Goal: Information Seeking & Learning: Find contact information

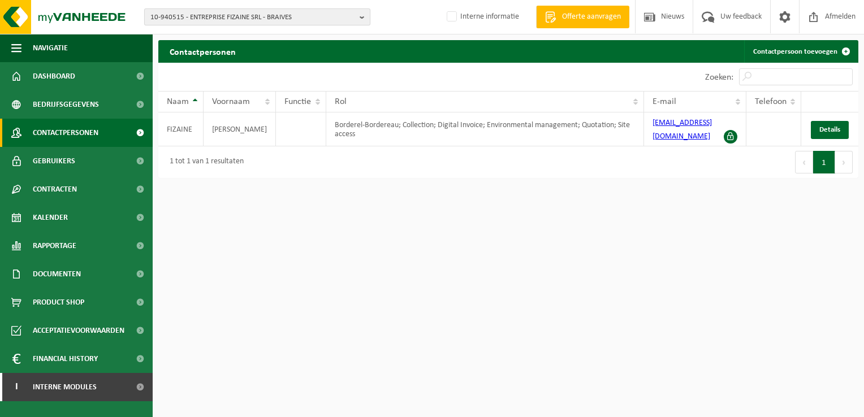
click at [363, 15] on b "button" at bounding box center [365, 17] width 10 height 16
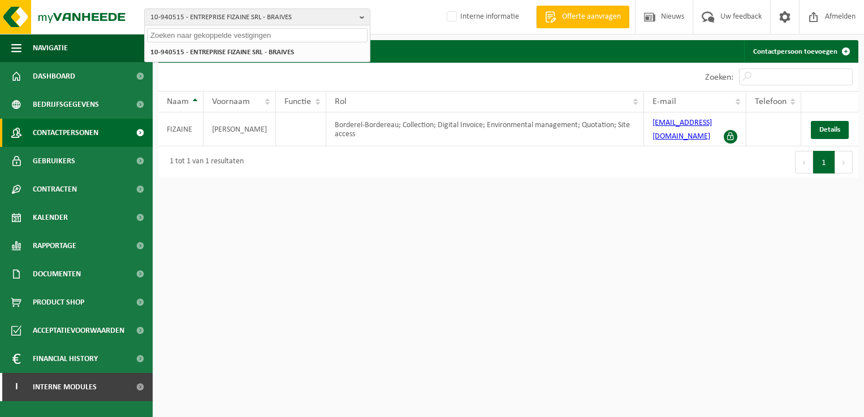
click at [213, 36] on input "text" at bounding box center [257, 35] width 220 height 14
paste input "10-857249"
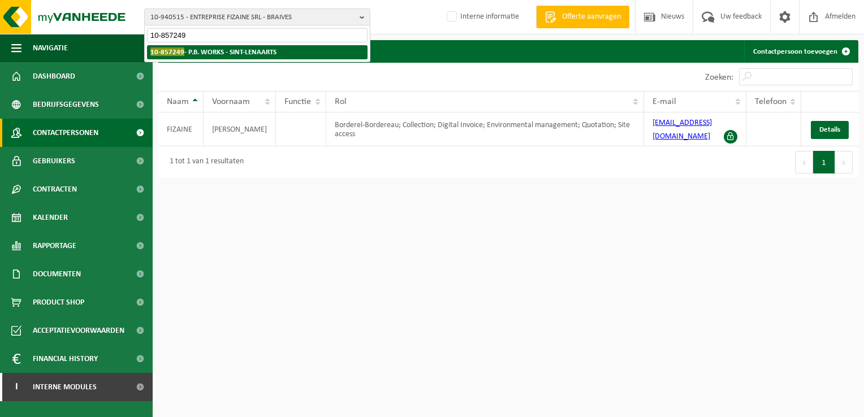
type input "10-857249"
click at [211, 53] on strong "10-857249 - P.B. WORKS - SINT-LENAARTS" at bounding box center [213, 51] width 126 height 8
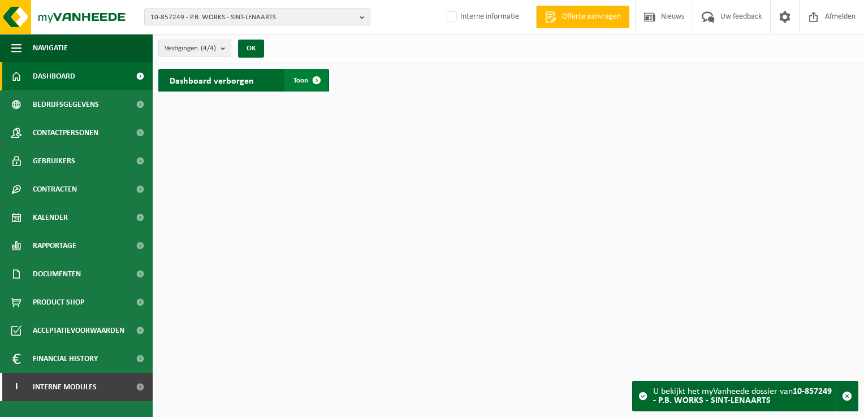
click at [317, 80] on span at bounding box center [316, 80] width 23 height 23
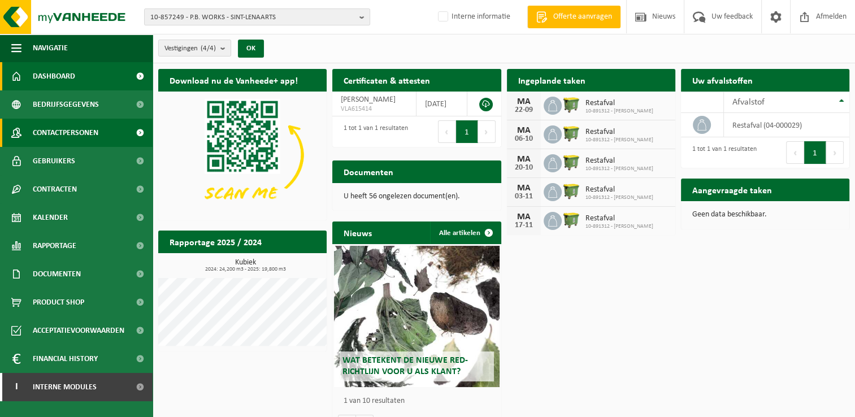
click at [109, 134] on link "Contactpersonen" at bounding box center [76, 133] width 153 height 28
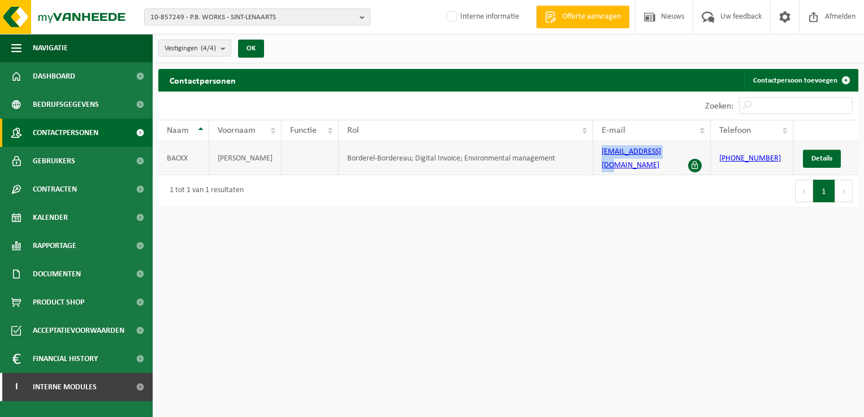
drag, startPoint x: 595, startPoint y: 158, endPoint x: 678, endPoint y: 155, distance: 83.1
click at [678, 155] on td "[EMAIL_ADDRESS][DOMAIN_NAME]" at bounding box center [652, 158] width 118 height 34
copy link "[EMAIL_ADDRESS][DOMAIN_NAME]"
click at [362, 17] on b "button" at bounding box center [365, 17] width 10 height 16
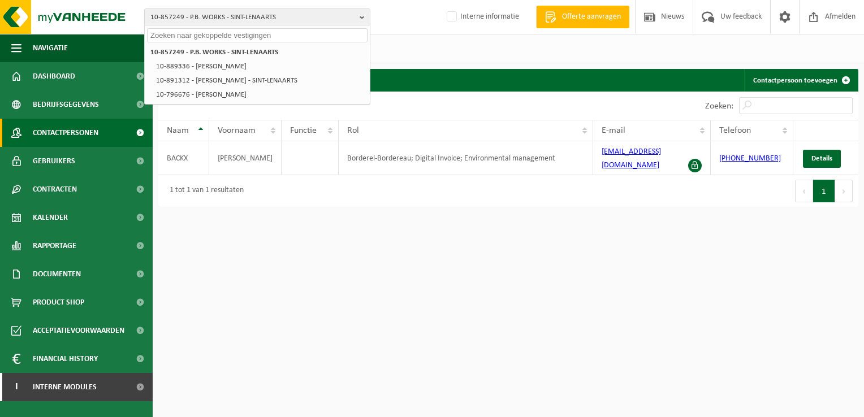
click at [191, 34] on input "text" at bounding box center [257, 35] width 220 height 14
paste input "01-072907"
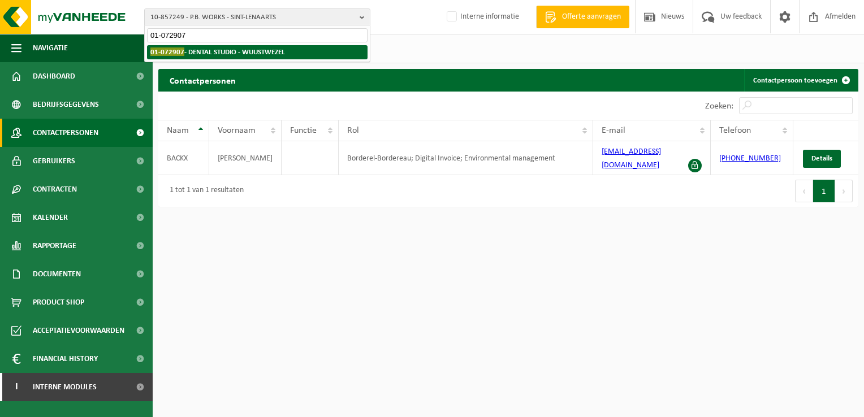
type input "01-072907"
click at [211, 46] on li "01-072907 - DENTAL STUDIO - WUUSTWEZEL" at bounding box center [257, 52] width 220 height 14
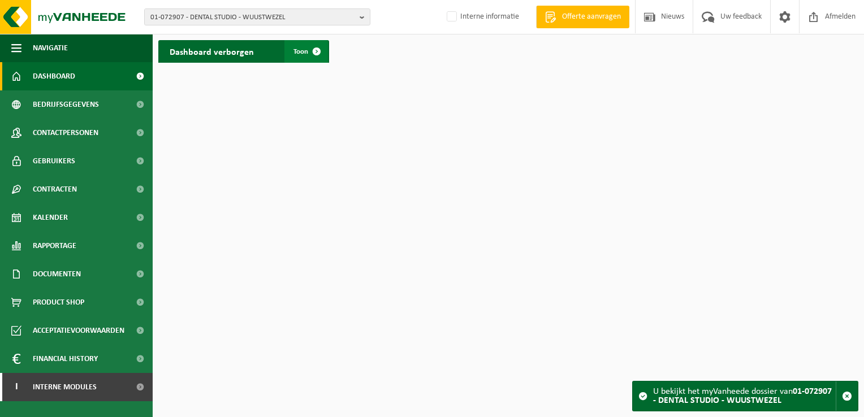
click at [319, 52] on span at bounding box center [316, 51] width 23 height 23
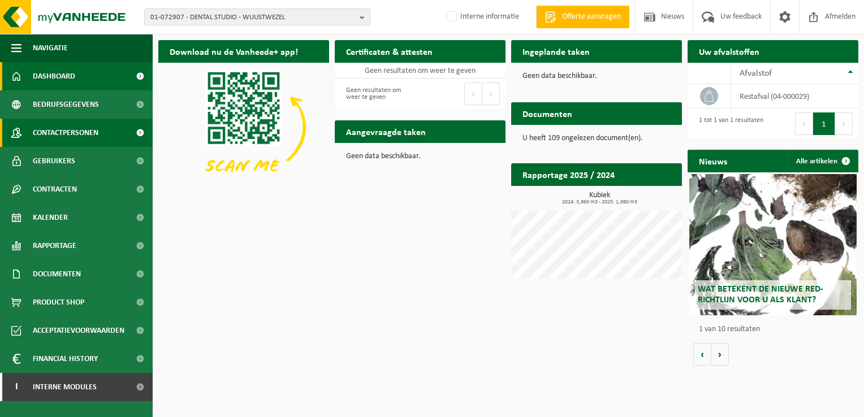
click at [83, 134] on span "Contactpersonen" at bounding box center [66, 133] width 66 height 28
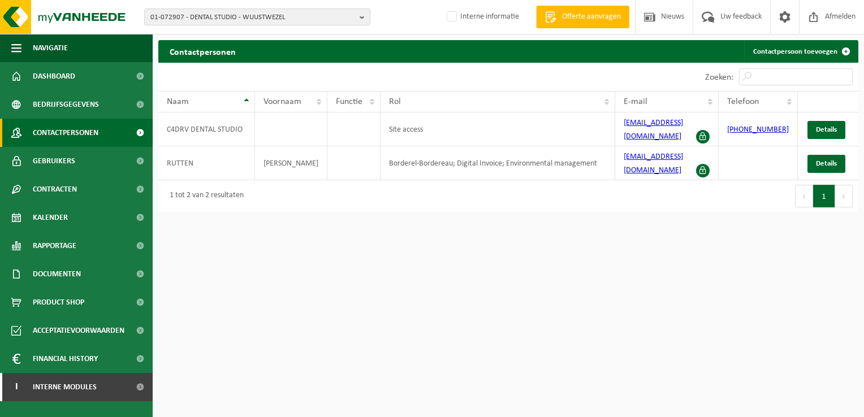
click at [427, 185] on div "1 tot 2 van 2 resultaten" at bounding box center [333, 196] width 350 height 32
click at [361, 17] on b "button" at bounding box center [365, 17] width 10 height 16
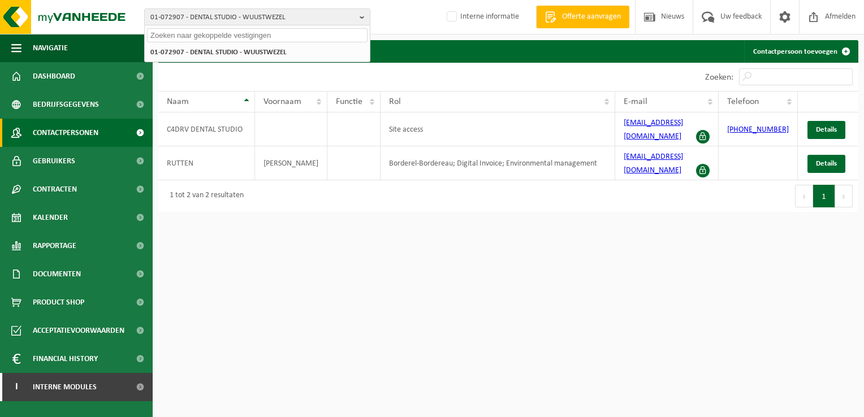
click at [185, 36] on input "text" at bounding box center [257, 35] width 220 height 14
paste input "01-086055"
type input "01-086055"
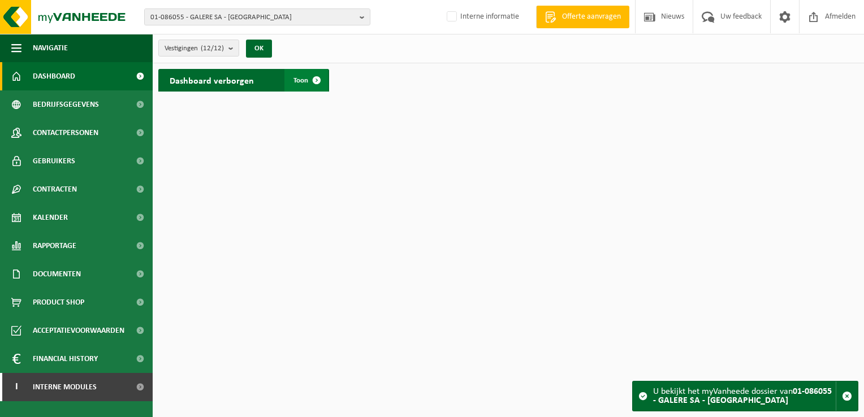
click at [313, 78] on span at bounding box center [316, 80] width 23 height 23
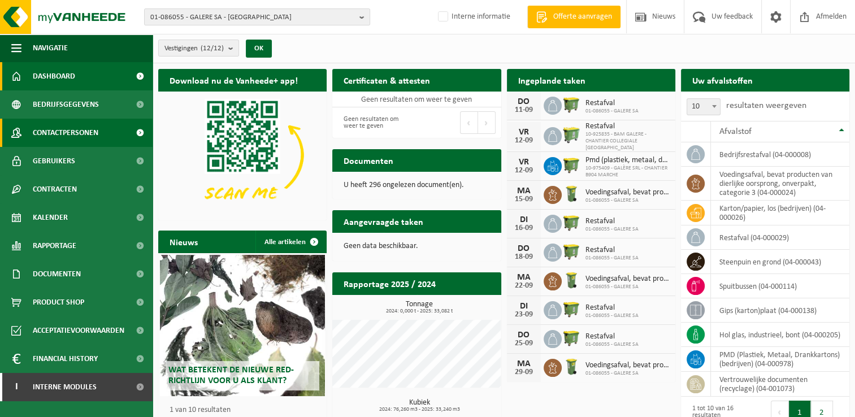
click at [71, 132] on span "Contactpersonen" at bounding box center [66, 133] width 66 height 28
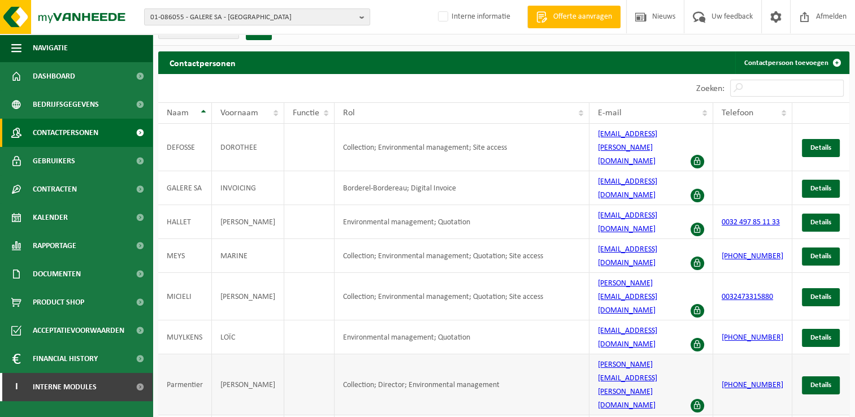
scroll to position [26, 0]
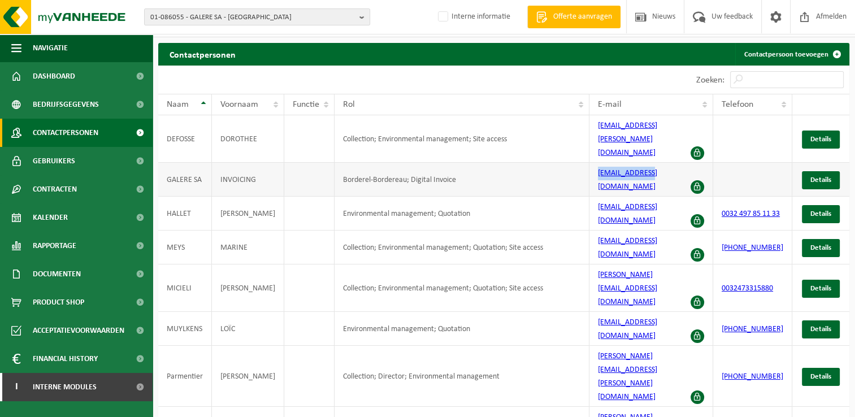
drag, startPoint x: 600, startPoint y: 167, endPoint x: 658, endPoint y: 159, distance: 58.1
click at [658, 163] on td "fact@galere.be" at bounding box center [652, 180] width 124 height 34
copy link "fact@galere.be"
drag, startPoint x: 595, startPoint y: 349, endPoint x: 678, endPoint y: 351, distance: 83.7
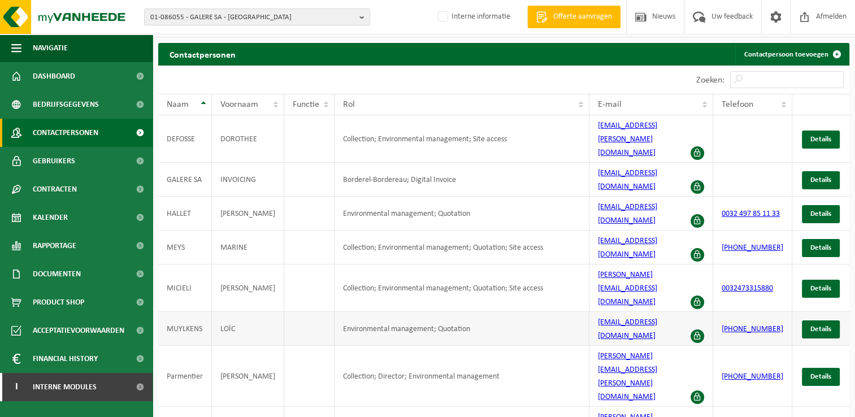
copy link "francois.thill@galere.be"
click at [362, 17] on b "button" at bounding box center [365, 17] width 10 height 16
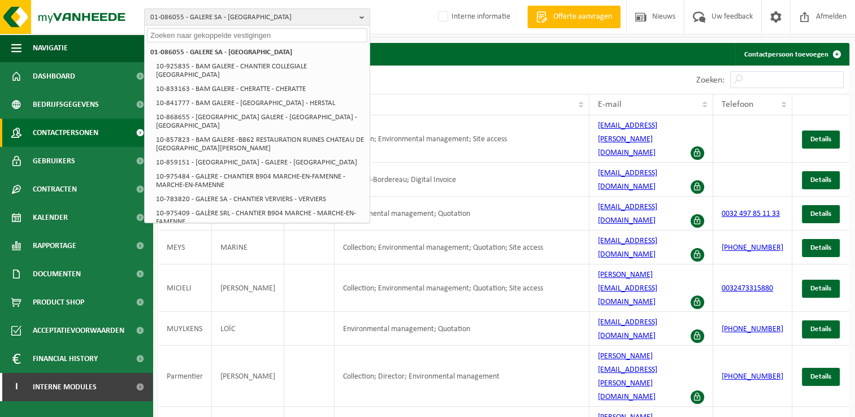
click at [188, 36] on input "text" at bounding box center [257, 35] width 220 height 14
paste input "10-723537"
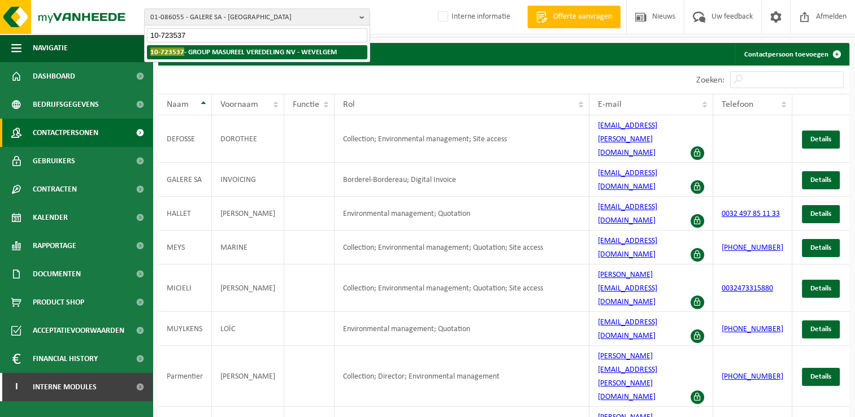
type input "10-723537"
click at [212, 49] on strong "10-723537 - GROUP MASUREEL VEREDELING NV - WEVELGEM" at bounding box center [243, 51] width 187 height 8
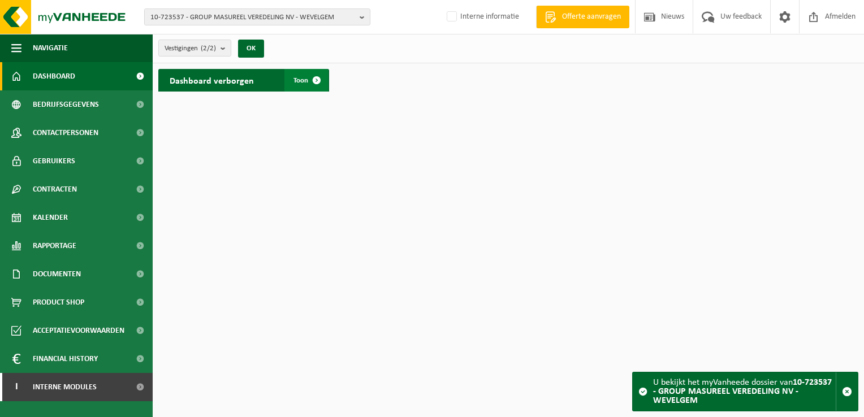
click at [310, 80] on span at bounding box center [316, 80] width 23 height 23
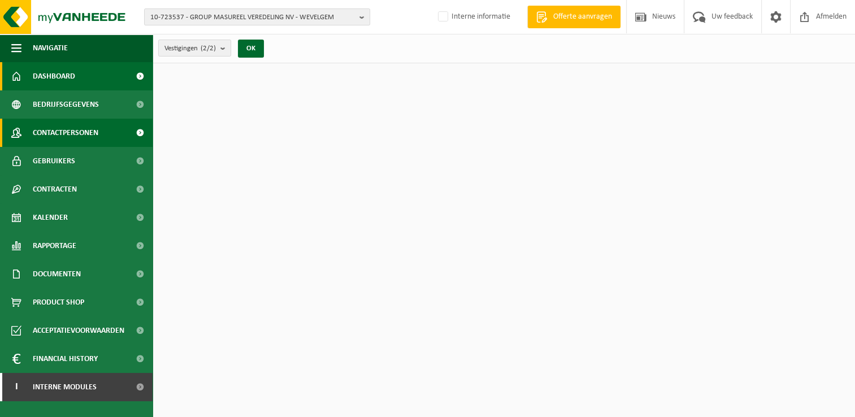
click at [46, 135] on span "Contactpersonen" at bounding box center [66, 133] width 66 height 28
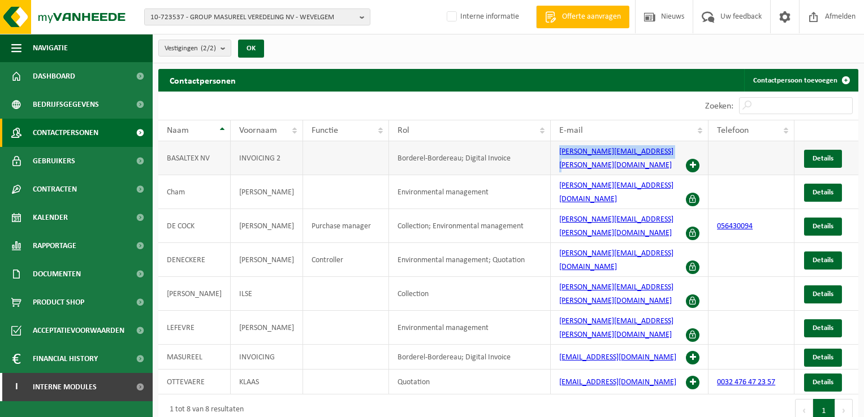
drag, startPoint x: 554, startPoint y: 149, endPoint x: 664, endPoint y: 152, distance: 110.3
click at [664, 152] on td "[PERSON_NAME][EMAIL_ADDRESS][PERSON_NAME][DOMAIN_NAME]" at bounding box center [630, 158] width 158 height 34
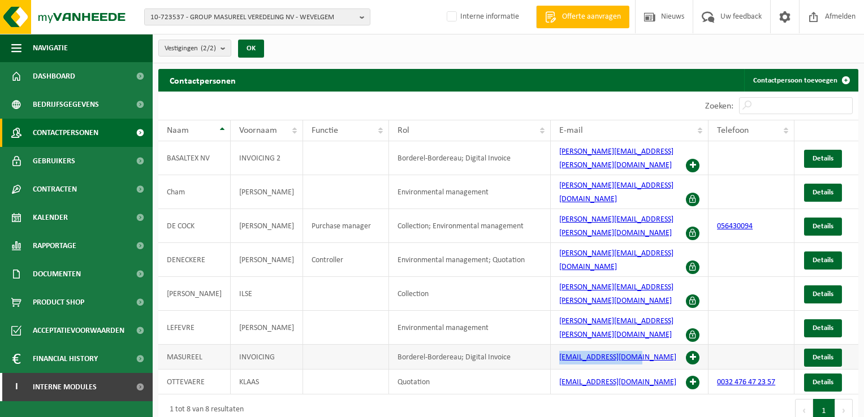
drag, startPoint x: 551, startPoint y: 297, endPoint x: 633, endPoint y: 301, distance: 82.1
click at [633, 345] on td "[EMAIL_ADDRESS][DOMAIN_NAME]" at bounding box center [630, 357] width 158 height 25
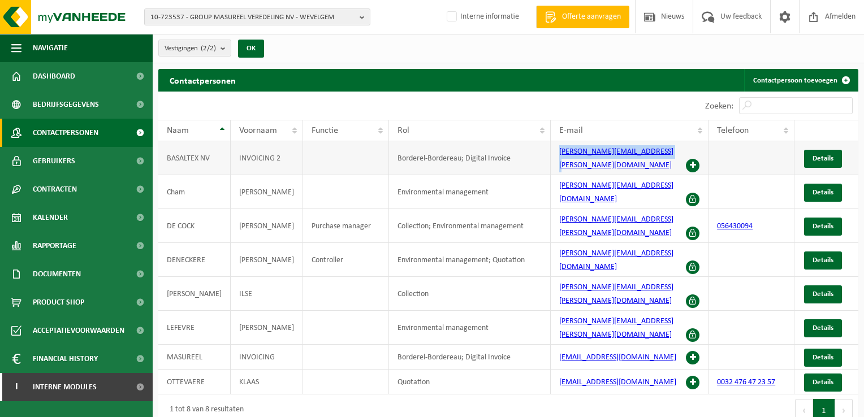
drag, startPoint x: 633, startPoint y: 301, endPoint x: 664, endPoint y: 153, distance: 150.8
click at [664, 153] on td "[PERSON_NAME][EMAIL_ADDRESS][PERSON_NAME][DOMAIN_NAME]" at bounding box center [630, 158] width 158 height 34
copy link "[PERSON_NAME][EMAIL_ADDRESS][PERSON_NAME][DOMAIN_NAME]"
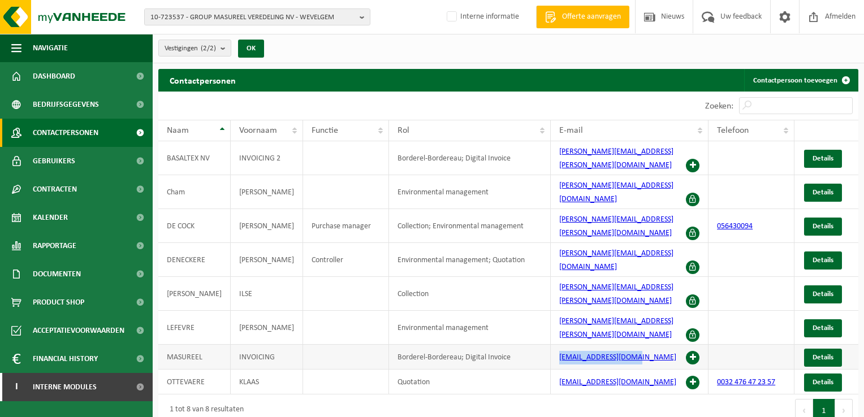
drag, startPoint x: 554, startPoint y: 302, endPoint x: 642, endPoint y: 305, distance: 88.3
click at [642, 345] on td "[EMAIL_ADDRESS][DOMAIN_NAME]" at bounding box center [630, 357] width 158 height 25
copy link "[EMAIL_ADDRESS][DOMAIN_NAME]"
drag, startPoint x: 361, startPoint y: 18, endPoint x: 239, endPoint y: 13, distance: 122.2
click at [361, 18] on b "button" at bounding box center [365, 17] width 10 height 16
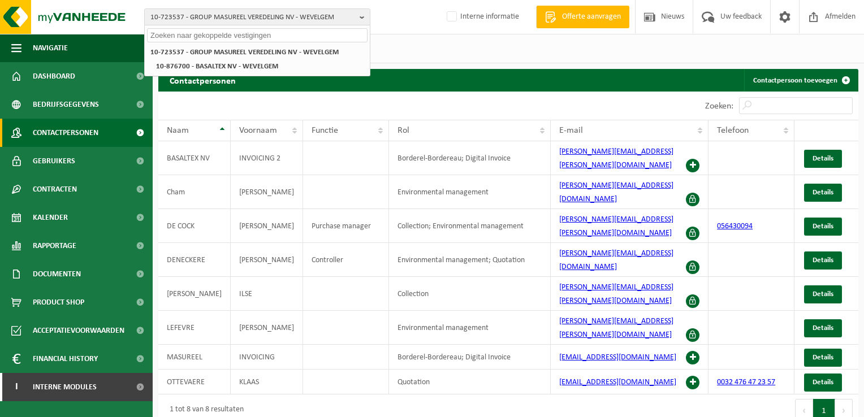
click at [191, 35] on input "text" at bounding box center [257, 35] width 220 height 14
paste input "10-922327"
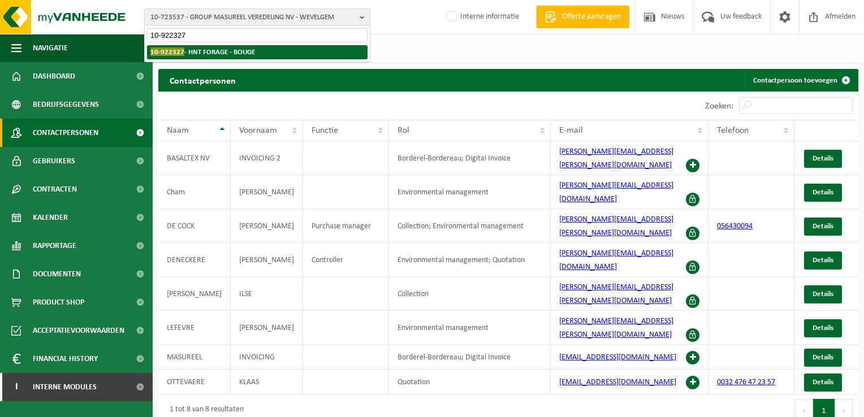
type input "10-922327"
drag, startPoint x: 223, startPoint y: 55, endPoint x: 299, endPoint y: 60, distance: 75.9
click at [224, 55] on strong "10-922327 - HNT FORAGE - BOUGE" at bounding box center [202, 51] width 105 height 8
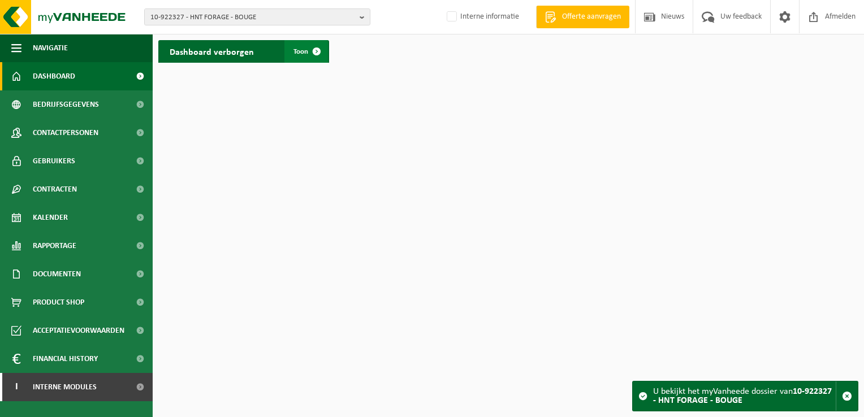
drag, startPoint x: 320, startPoint y: 51, endPoint x: 299, endPoint y: 58, distance: 22.5
click at [319, 51] on span at bounding box center [316, 51] width 23 height 23
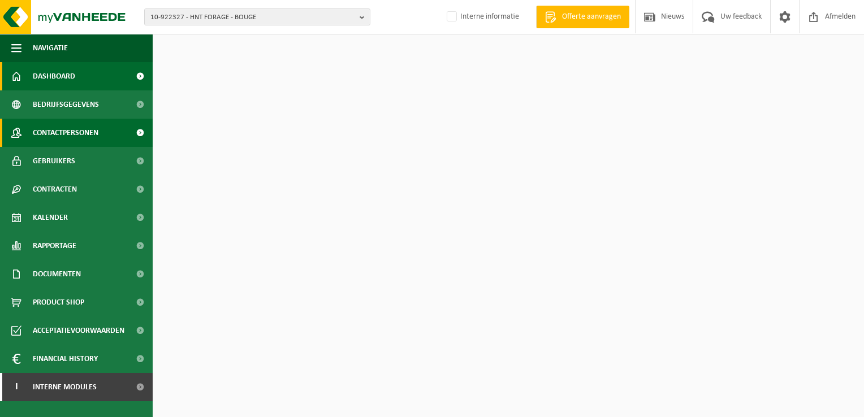
drag, startPoint x: 121, startPoint y: 131, endPoint x: 133, endPoint y: 129, distance: 12.6
click at [120, 131] on link "Contactpersonen" at bounding box center [76, 133] width 153 height 28
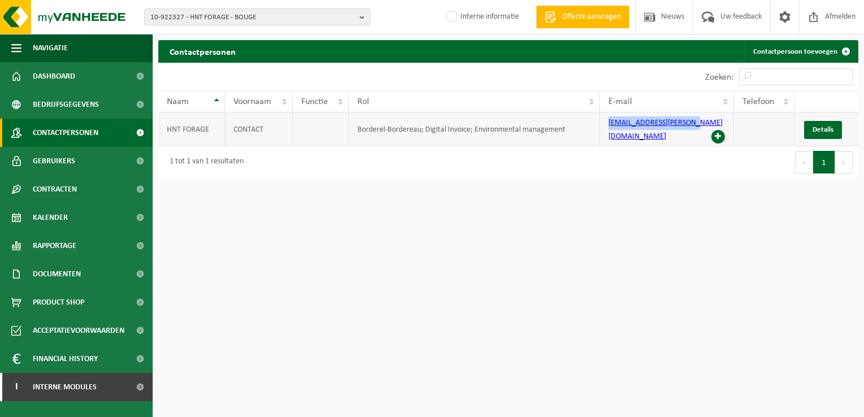
drag, startPoint x: 608, startPoint y: 130, endPoint x: 707, endPoint y: 134, distance: 99.0
click at [707, 134] on td "cem.sahbaz@hntforage.be" at bounding box center [666, 130] width 133 height 34
copy link "cem.sahbaz@hntforage.be"
click at [828, 50] on link "Contactpersoon toevoegen" at bounding box center [800, 51] width 113 height 23
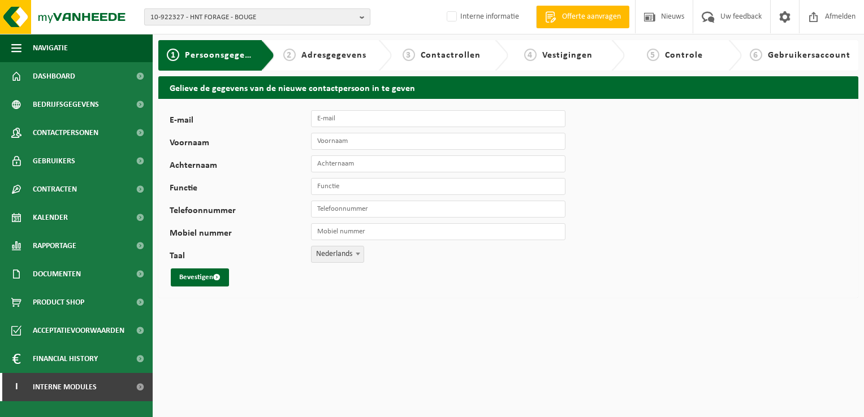
drag, startPoint x: 359, startPoint y: 19, endPoint x: 348, endPoint y: 20, distance: 11.4
click at [360, 19] on button "10-922327 - HNT FORAGE - BOUGE" at bounding box center [257, 16] width 226 height 17
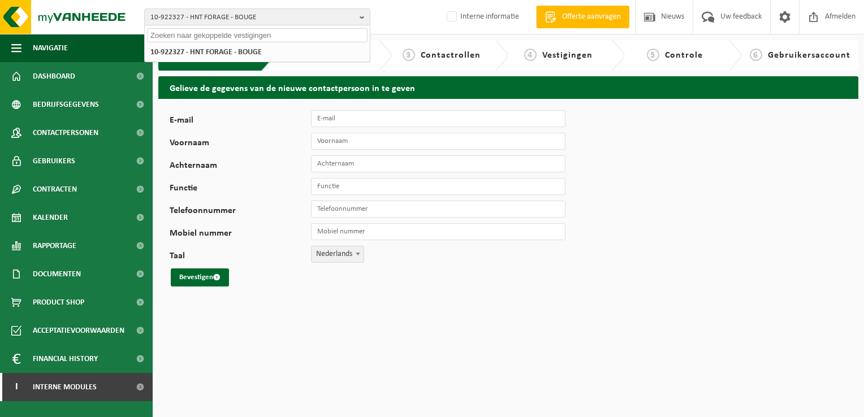
click at [218, 35] on input "text" at bounding box center [257, 35] width 220 height 14
paste input "10-948749"
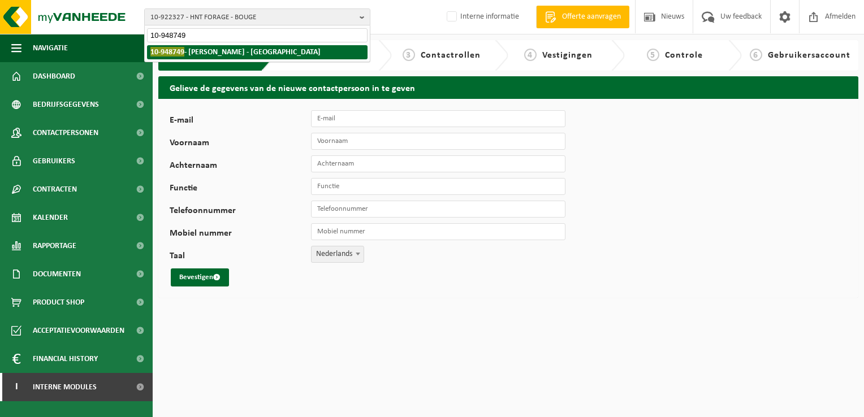
type input "10-948749"
click at [267, 54] on strong "10-948749 - IVO LEENKNEGT - OUDENBURG" at bounding box center [235, 52] width 170 height 10
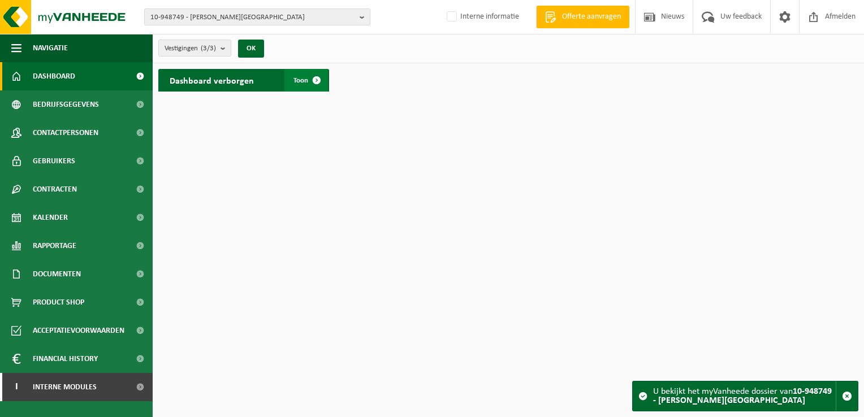
click at [314, 83] on span at bounding box center [316, 80] width 23 height 23
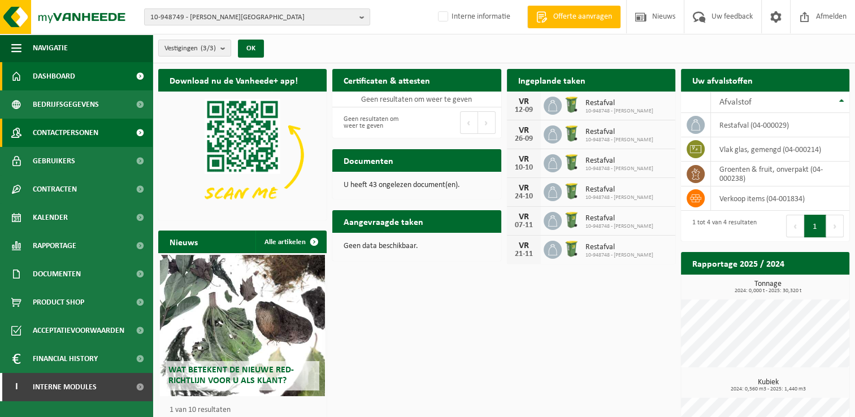
click at [109, 131] on link "Contactpersonen" at bounding box center [76, 133] width 153 height 28
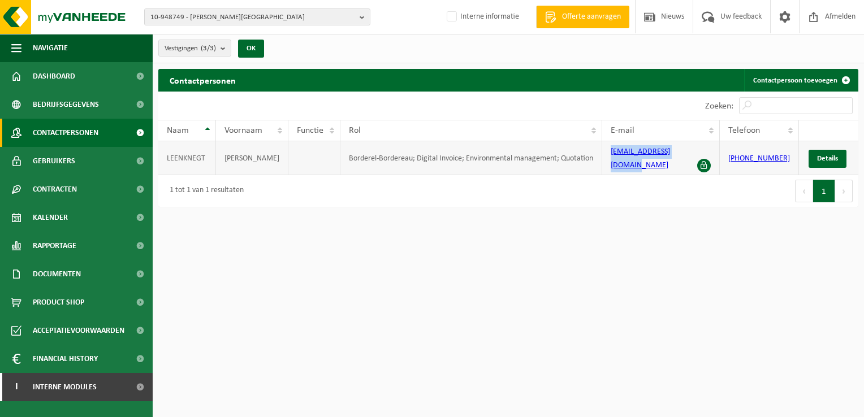
drag, startPoint x: 606, startPoint y: 155, endPoint x: 692, endPoint y: 160, distance: 86.7
click at [692, 160] on td "ivoleenknegt@gmail.com" at bounding box center [661, 158] width 118 height 34
copy link "ivoleenknegt@gmail.com"
click at [672, 29] on span "Nieuws" at bounding box center [672, 16] width 29 height 33
